Goal: Information Seeking & Learning: Check status

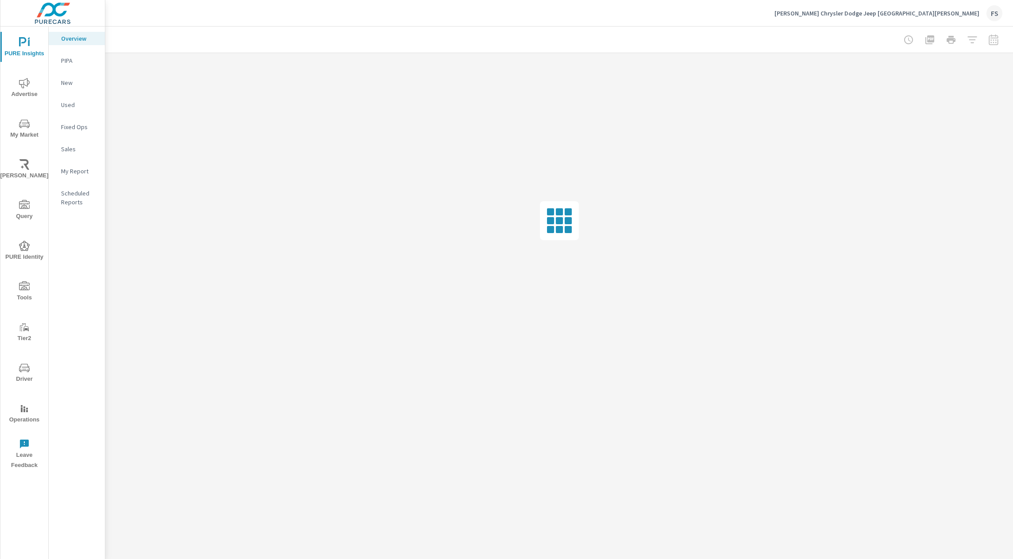
click at [22, 85] on icon "nav menu" at bounding box center [24, 83] width 11 height 11
click at [20, 293] on span "Tools" at bounding box center [24, 293] width 42 height 22
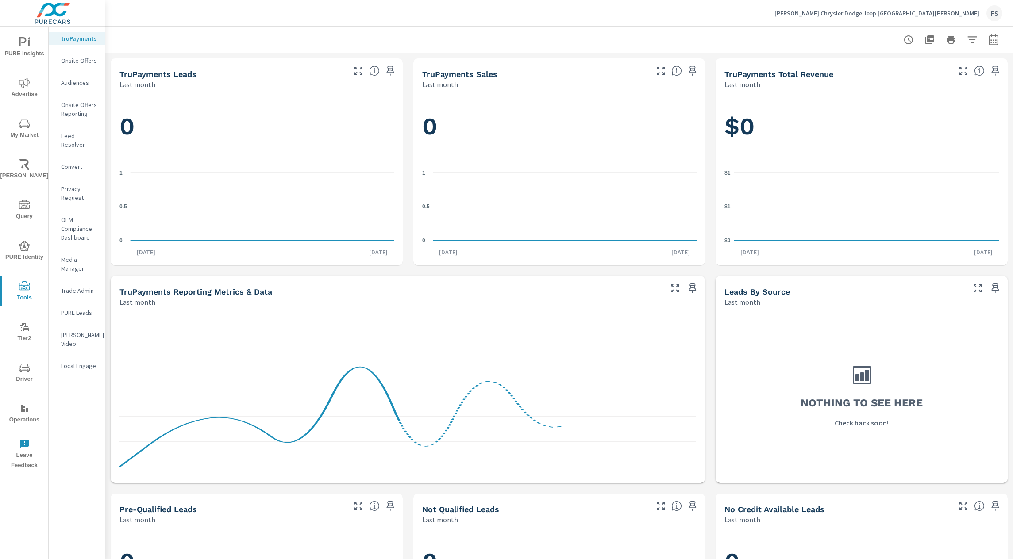
click at [75, 362] on p "Local Engage" at bounding box center [79, 366] width 37 height 9
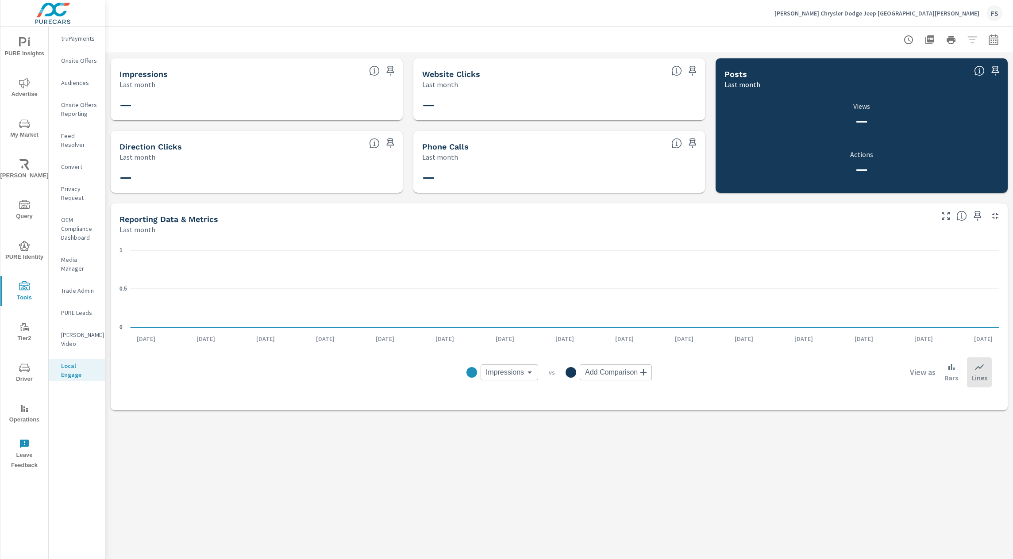
click at [383, 33] on div at bounding box center [559, 40] width 887 height 26
click at [496, 38] on div at bounding box center [559, 40] width 887 height 26
click at [991, 38] on icon "button" at bounding box center [993, 39] width 9 height 11
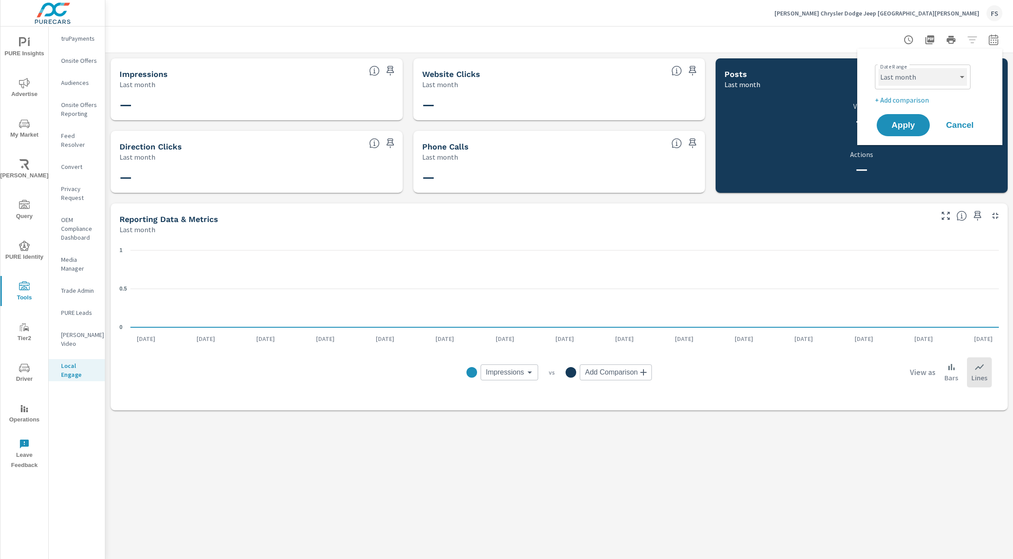
click at [898, 73] on select "Custom [DATE] Last week Last 7 days Last 14 days Last 30 days Last 45 days Last…" at bounding box center [923, 77] width 89 height 18
click at [879, 68] on select "Custom [DATE] Last week Last 7 days Last 14 days Last 30 days Last 45 days Last…" at bounding box center [923, 77] width 89 height 18
select select "Last 30 days"
click at [893, 134] on button "Apply" at bounding box center [903, 125] width 55 height 23
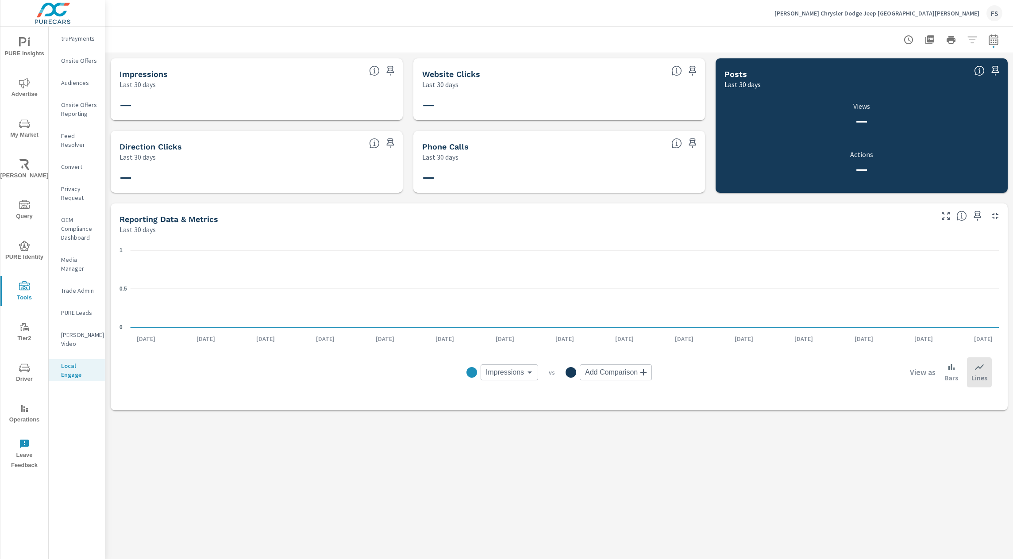
click at [798, 53] on header at bounding box center [559, 40] width 908 height 27
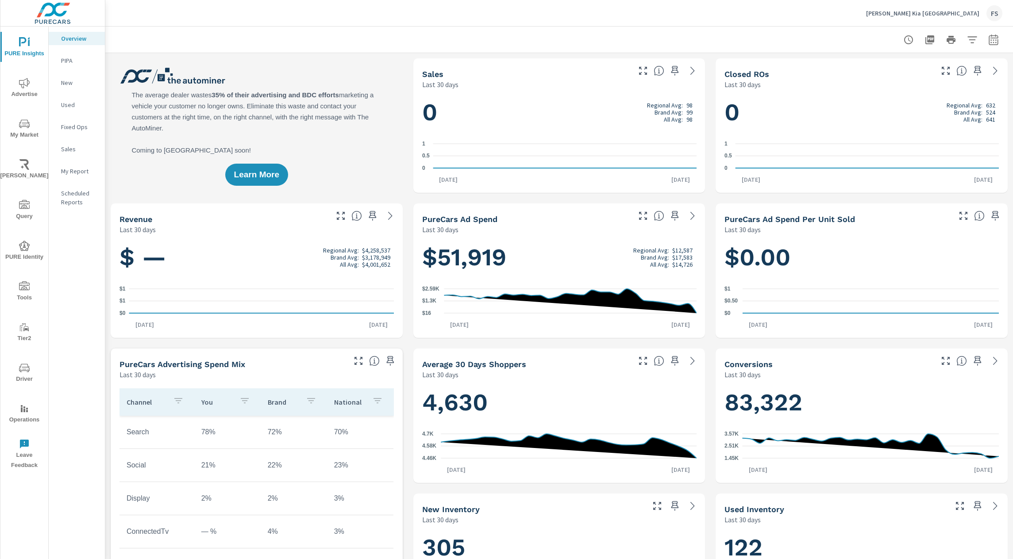
click at [23, 381] on span "Driver" at bounding box center [24, 374] width 42 height 22
